Goal: Task Accomplishment & Management: Use online tool/utility

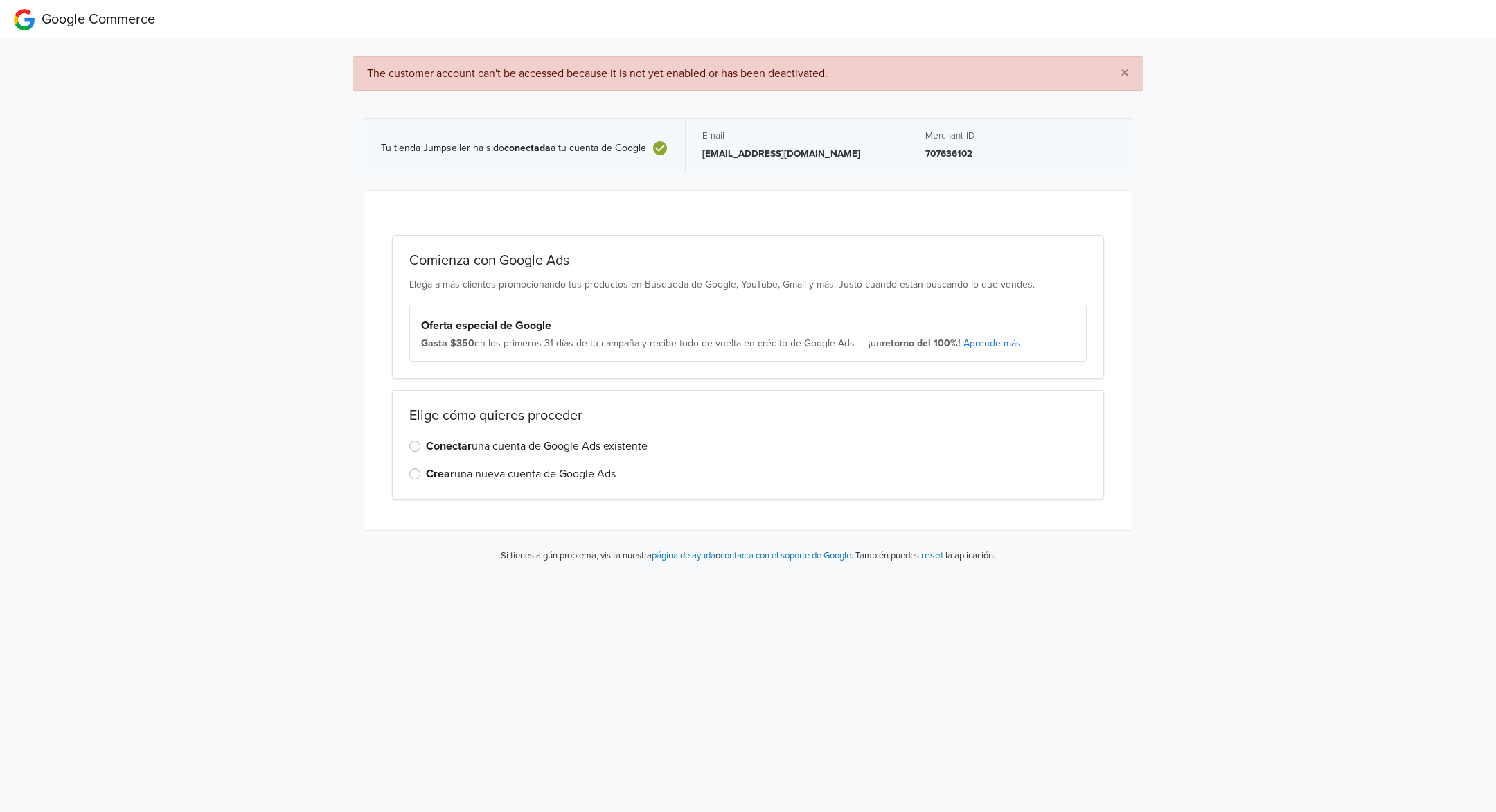
click at [494, 445] on label "Conectar una cuenta de Google Ads existente" at bounding box center [537, 445] width 222 height 16
click at [0, 0] on input "Conectar una cuenta de Google Ads existente" at bounding box center [0, 0] width 0 height 0
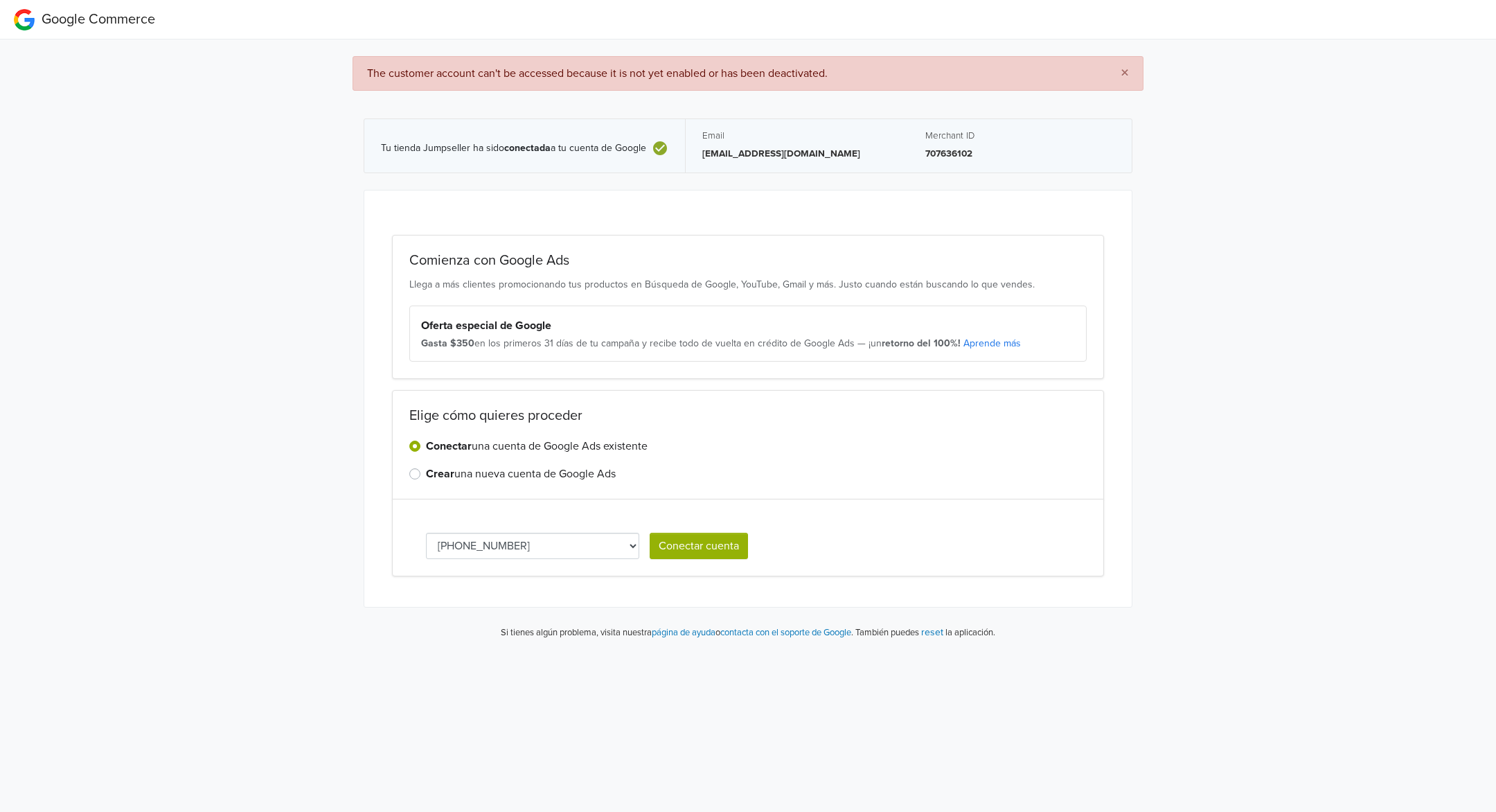
click at [576, 550] on select "[PHONE_NUMBER]" at bounding box center [532, 545] width 213 height 26
click at [706, 548] on button "Conectar cuenta" at bounding box center [699, 545] width 99 height 26
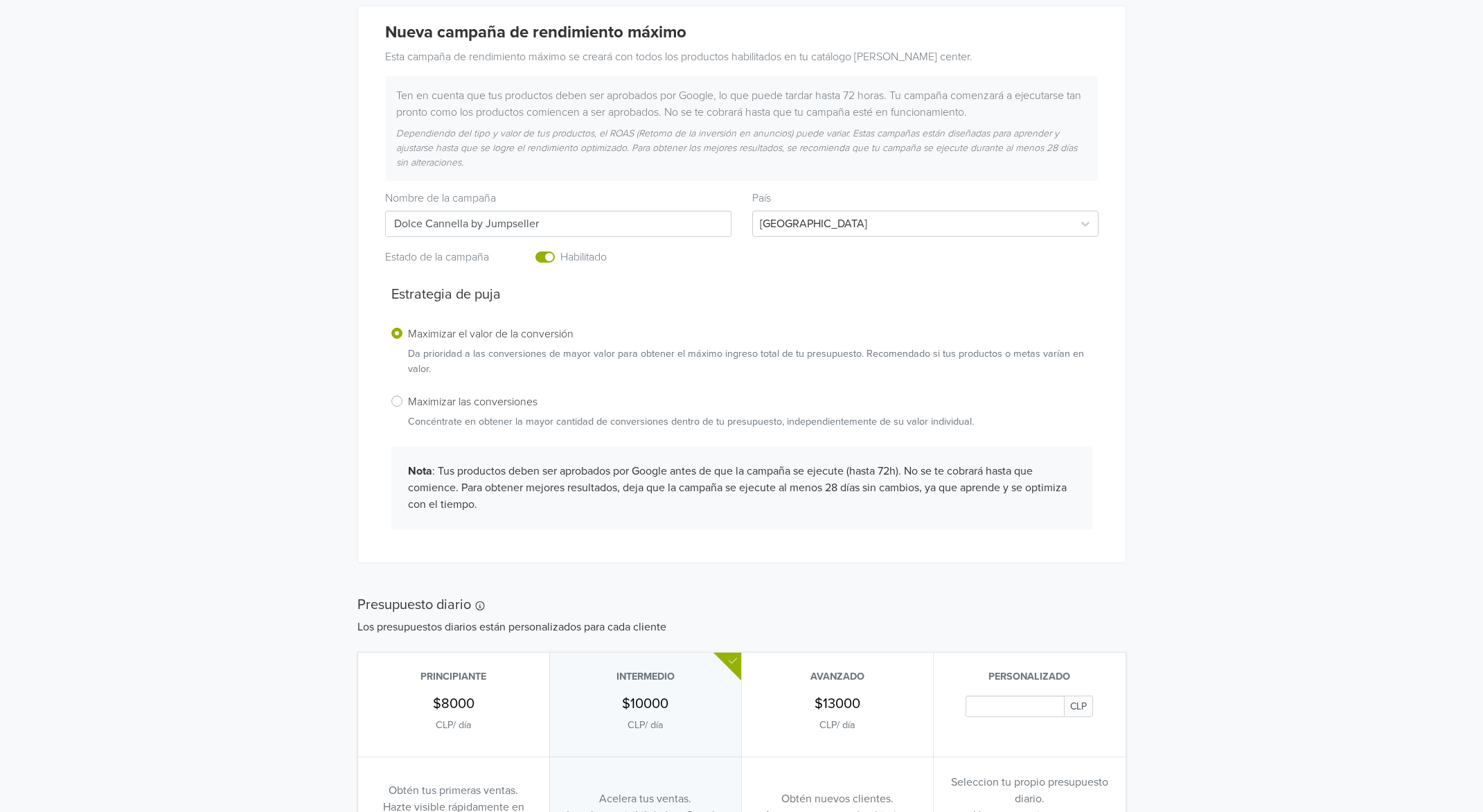
scroll to position [259, 0]
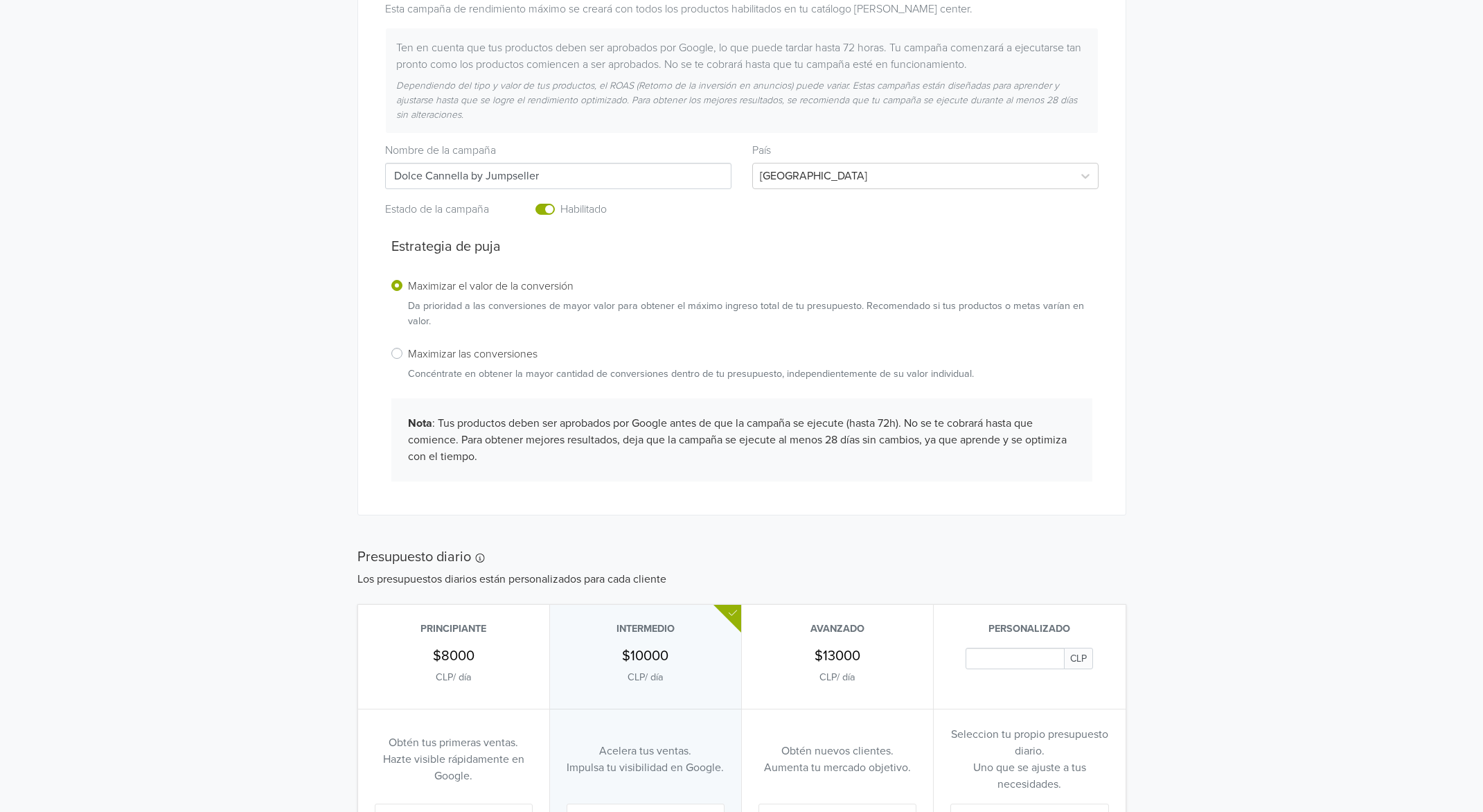
click at [406, 348] on div "Maximizar las conversiones Concéntrate en obtener la mayor cantidad de conversi…" at bounding box center [742, 362] width 701 height 36
click at [408, 355] on label "Maximizar las conversiones Concéntrate en obtener la mayor cantidad de conversi…" at bounding box center [691, 362] width 566 height 36
click at [0, 0] on input "Maximizar las conversiones Concéntrate en obtener la mayor cantidad de conversi…" at bounding box center [0, 0] width 0 height 0
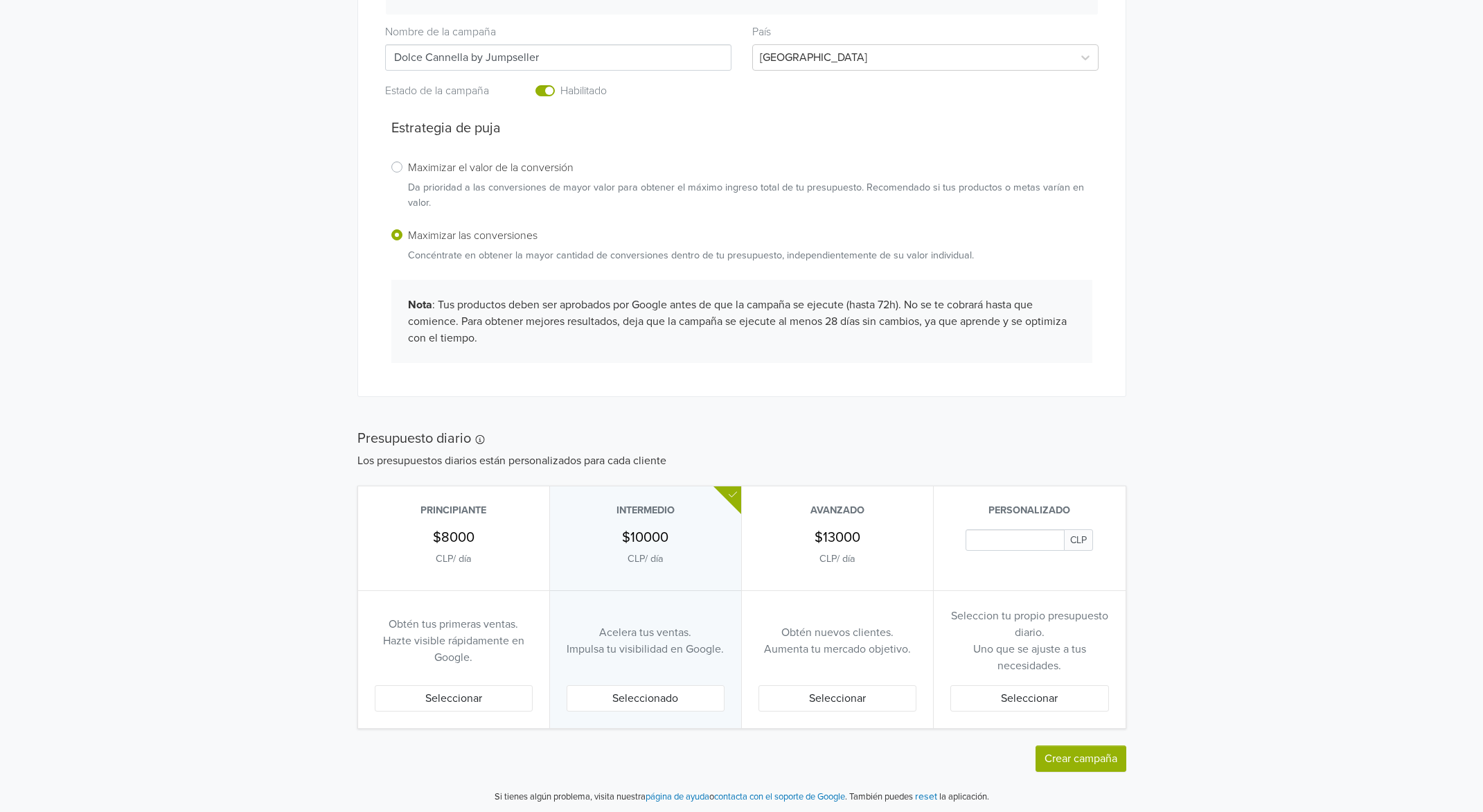
scroll to position [383, 0]
drag, startPoint x: 459, startPoint y: 698, endPoint x: 461, endPoint y: 658, distance: 40.0
click at [460, 658] on div "Obtén tus primeras ventas. Hazte visible rápidamente en Google. Seleccionar" at bounding box center [453, 656] width 191 height 137
click at [465, 690] on button "Seleccionar" at bounding box center [453, 694] width 158 height 26
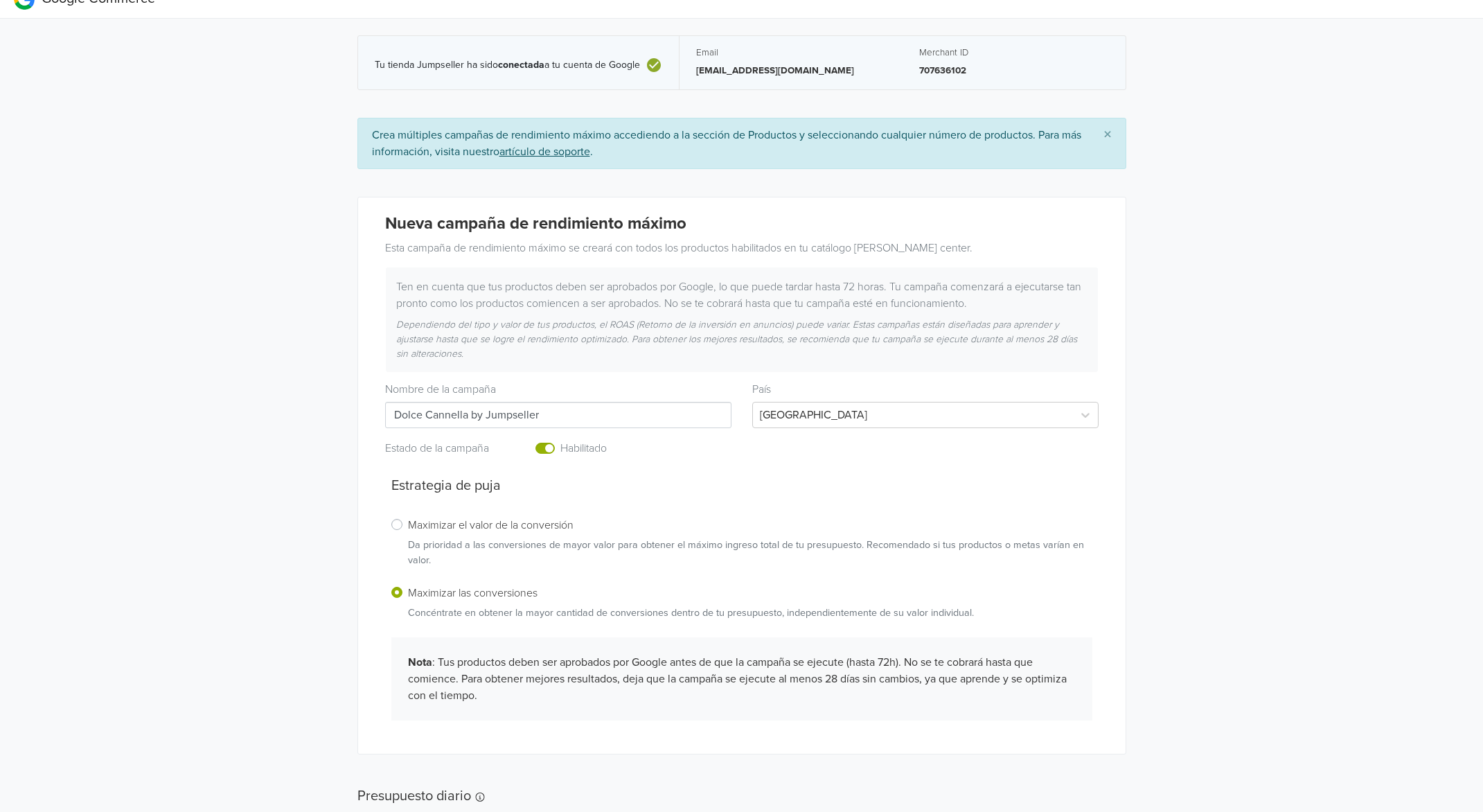
scroll to position [0, 0]
